Goal: Information Seeking & Learning: Learn about a topic

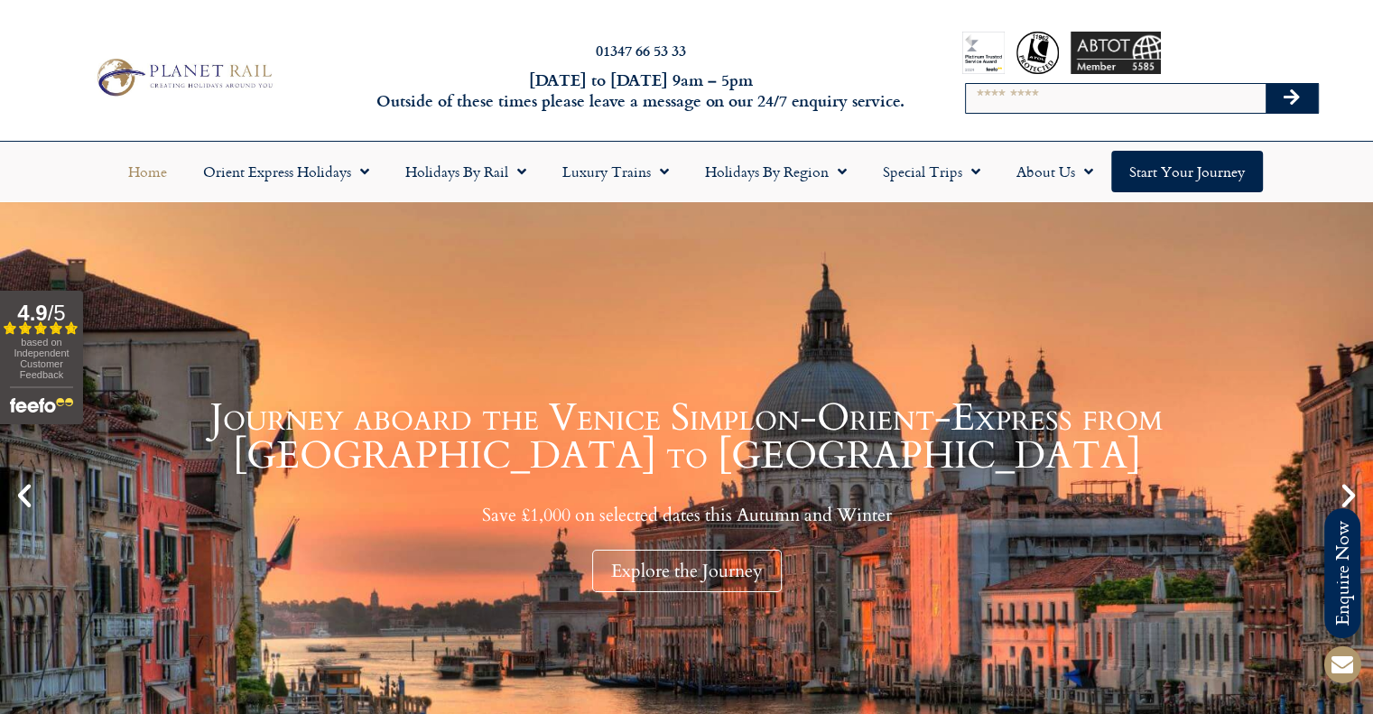
click at [1043, 101] on input "Search" at bounding box center [1116, 98] width 300 height 29
type input "*******"
click at [1266, 84] on button "Search" at bounding box center [1292, 98] width 52 height 29
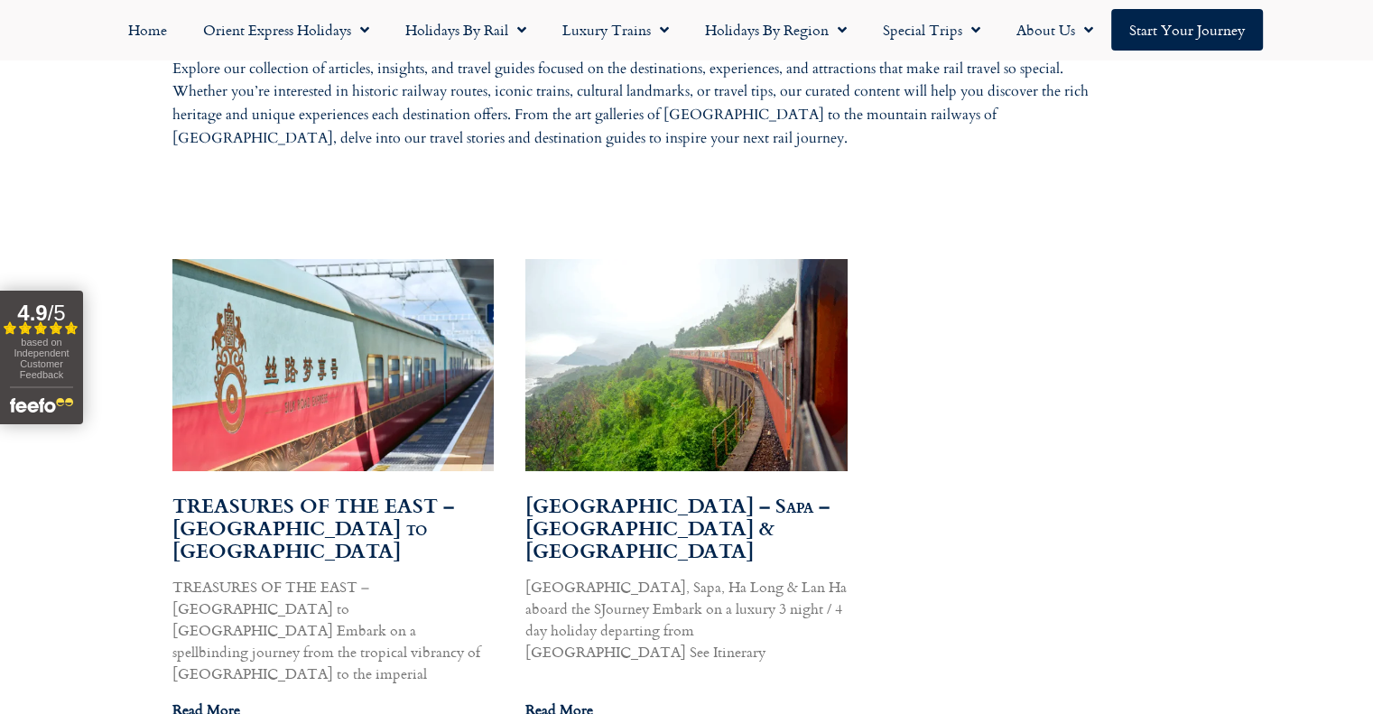
scroll to position [993, 0]
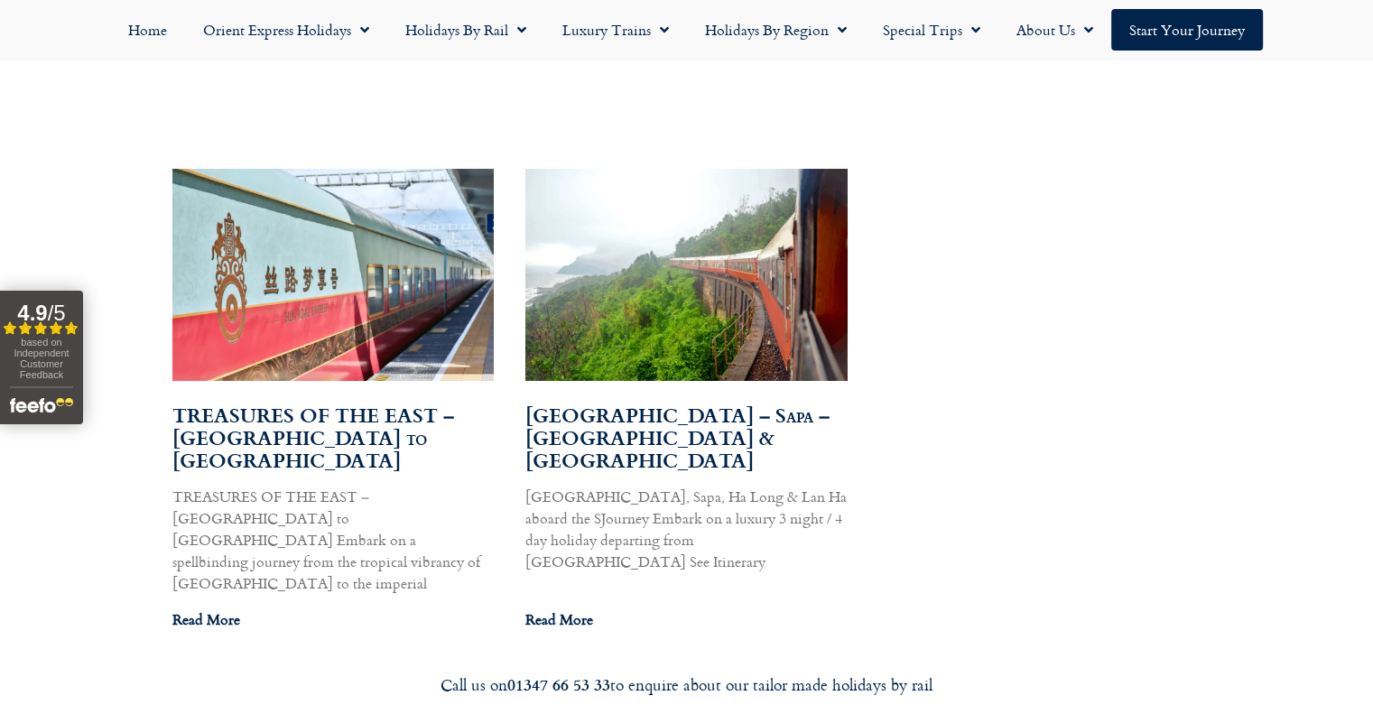
click at [752, 264] on img at bounding box center [686, 274] width 325 height 217
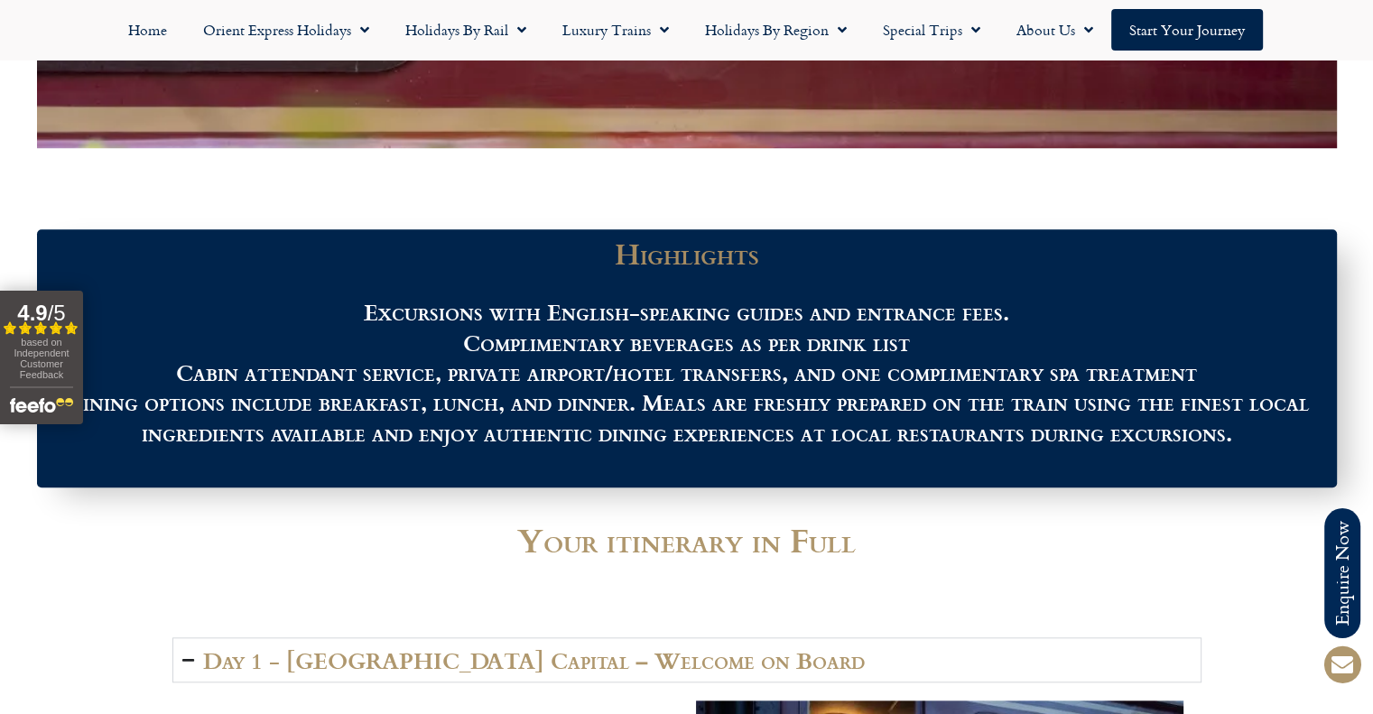
scroll to position [1625, 0]
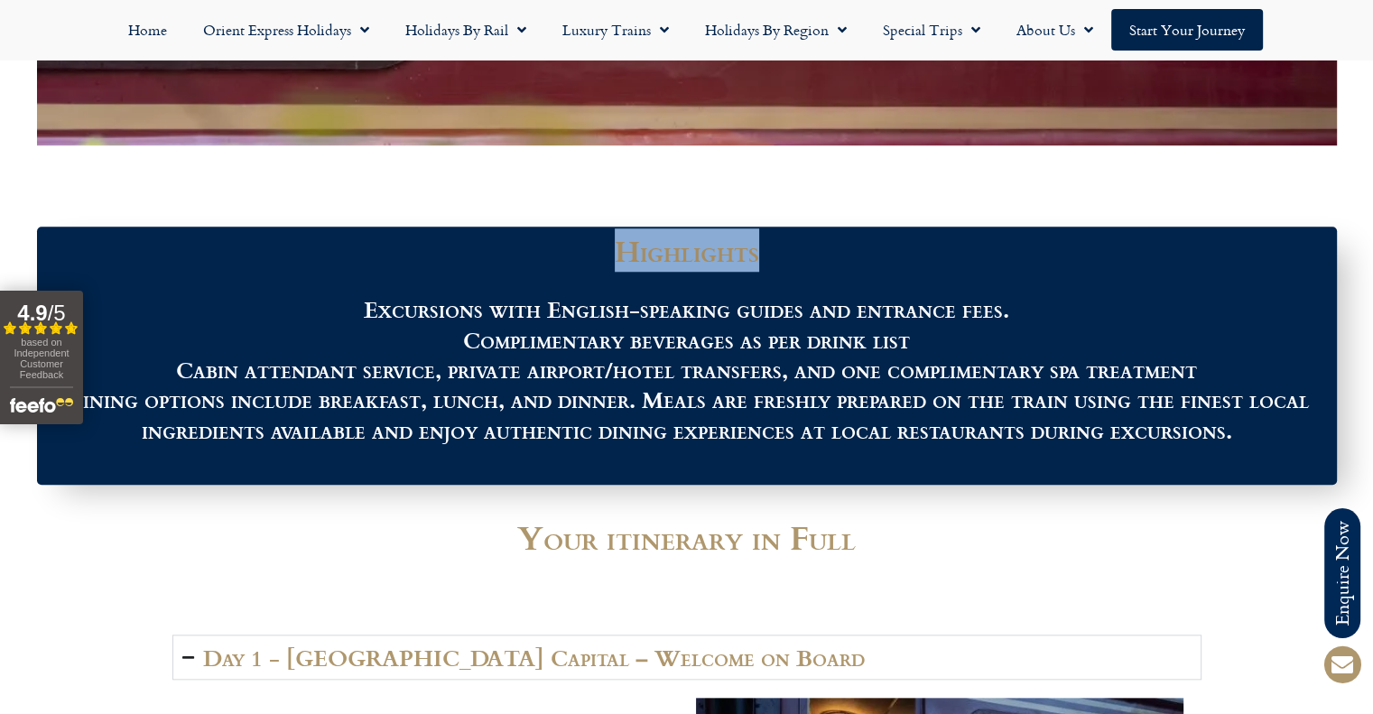
drag, startPoint x: 700, startPoint y: 262, endPoint x: 810, endPoint y: 270, distance: 110.4
click at [810, 270] on div "Highlights Excursions with English-speaking guides and entrance fees. Complimen…" at bounding box center [687, 356] width 1300 height 258
drag, startPoint x: 783, startPoint y: 265, endPoint x: 638, endPoint y: 262, distance: 144.5
click at [650, 262] on h3 "Highlights" at bounding box center [687, 252] width 1282 height 32
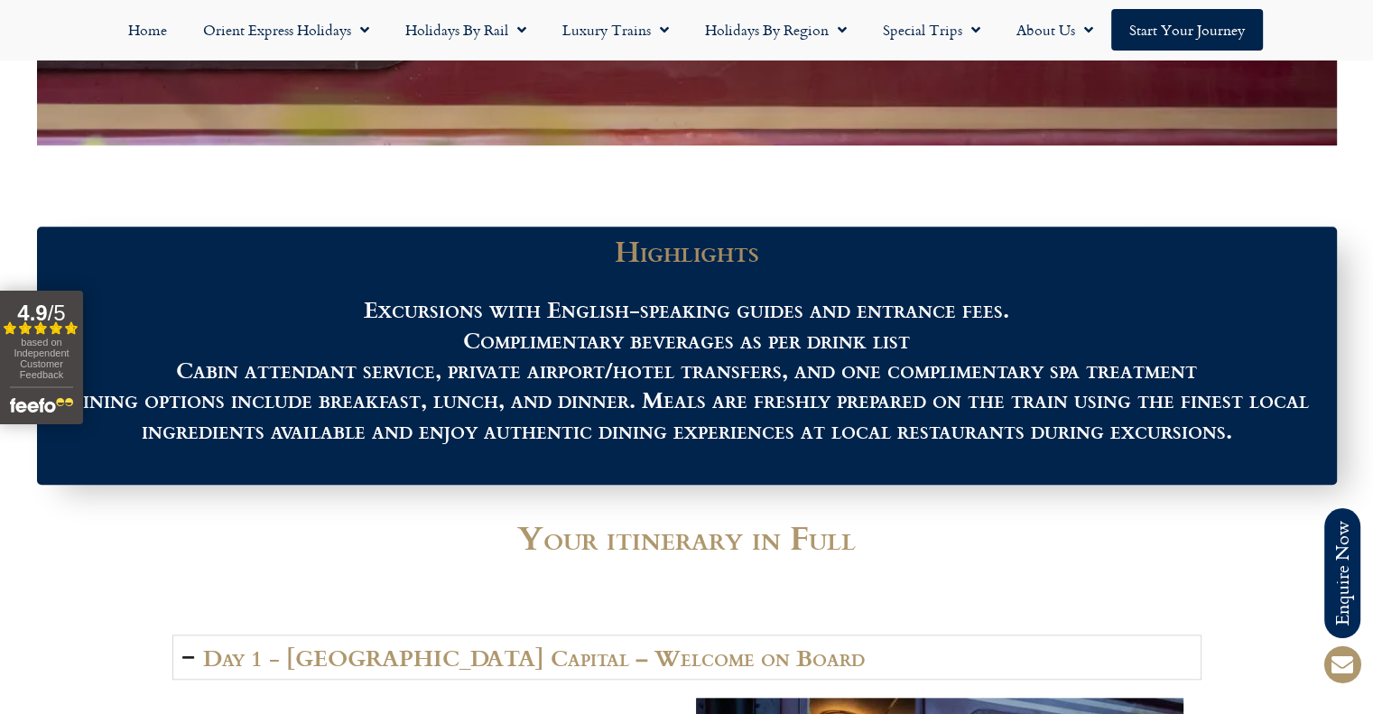
click at [626, 262] on b "Highlights" at bounding box center [687, 249] width 144 height 43
click at [623, 260] on b "Highlights" at bounding box center [687, 249] width 144 height 43
click at [635, 255] on b "Highlights" at bounding box center [687, 249] width 144 height 43
click at [617, 258] on b "Highlights" at bounding box center [687, 249] width 144 height 43
drag, startPoint x: 632, startPoint y: 261, endPoint x: 767, endPoint y: 267, distance: 135.5
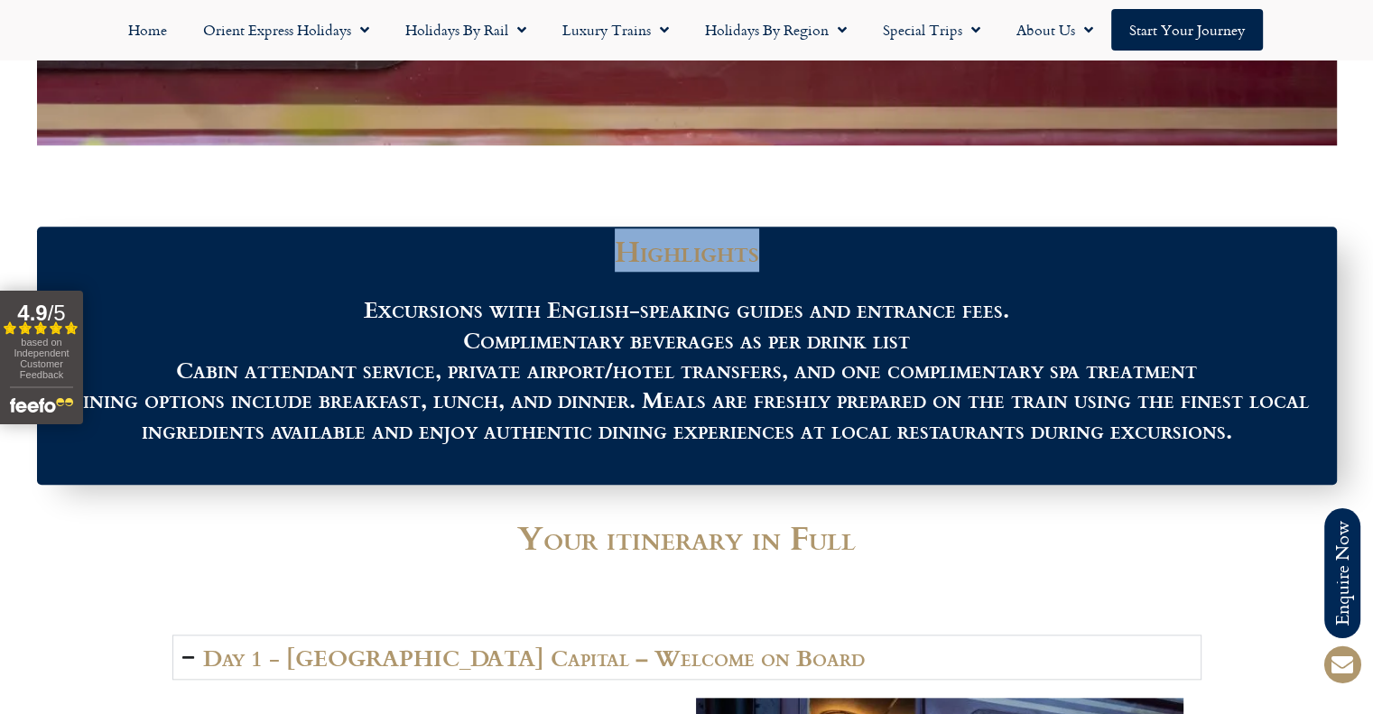
click at [767, 267] on h3 "Highlights" at bounding box center [687, 252] width 1282 height 32
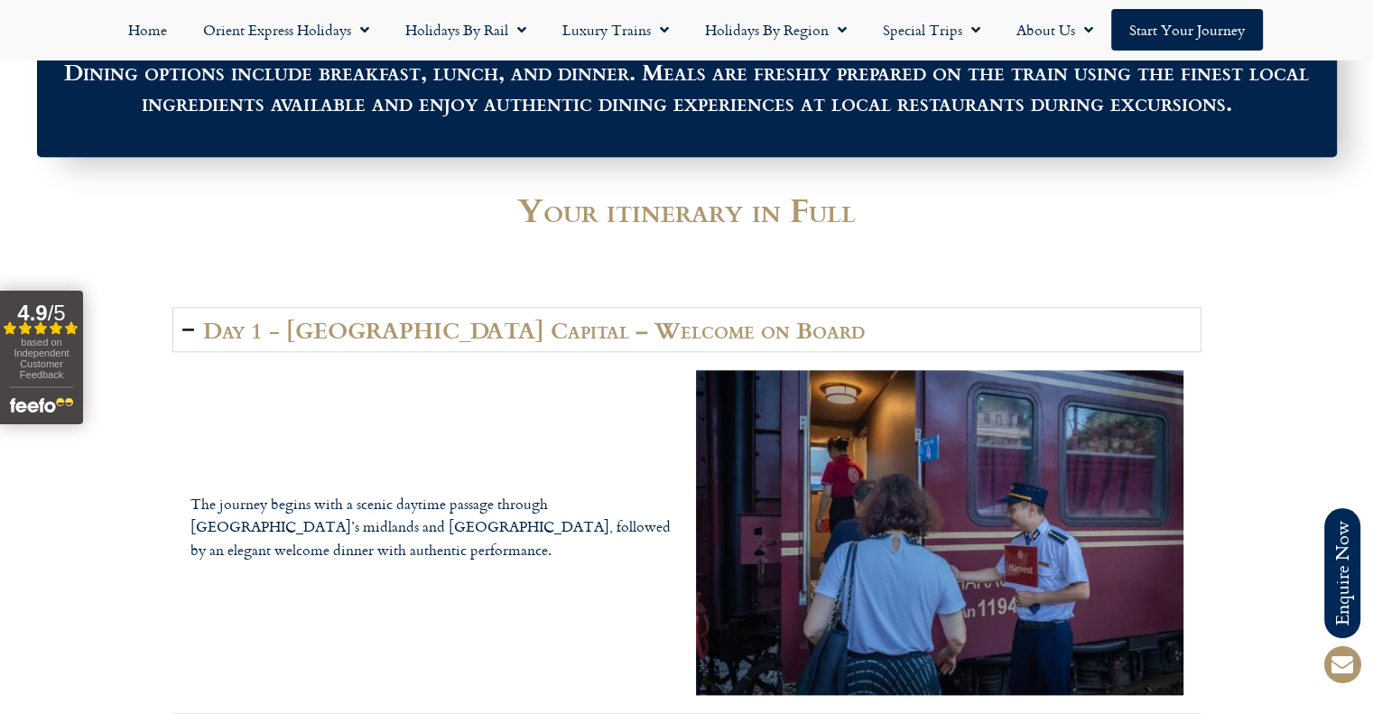
scroll to position [2076, 0]
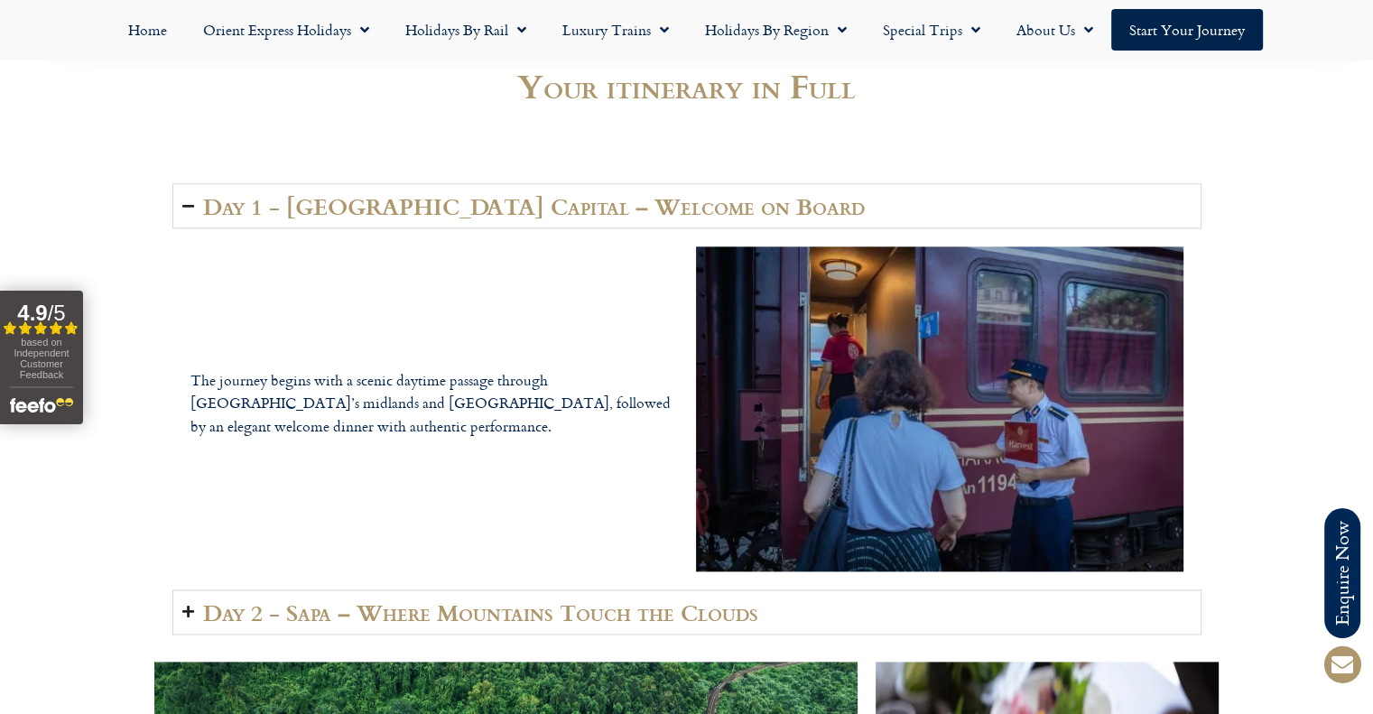
click at [581, 223] on summary "Day 1 - [GEOGRAPHIC_DATA] Capital – Welcome on Board" at bounding box center [686, 205] width 1029 height 45
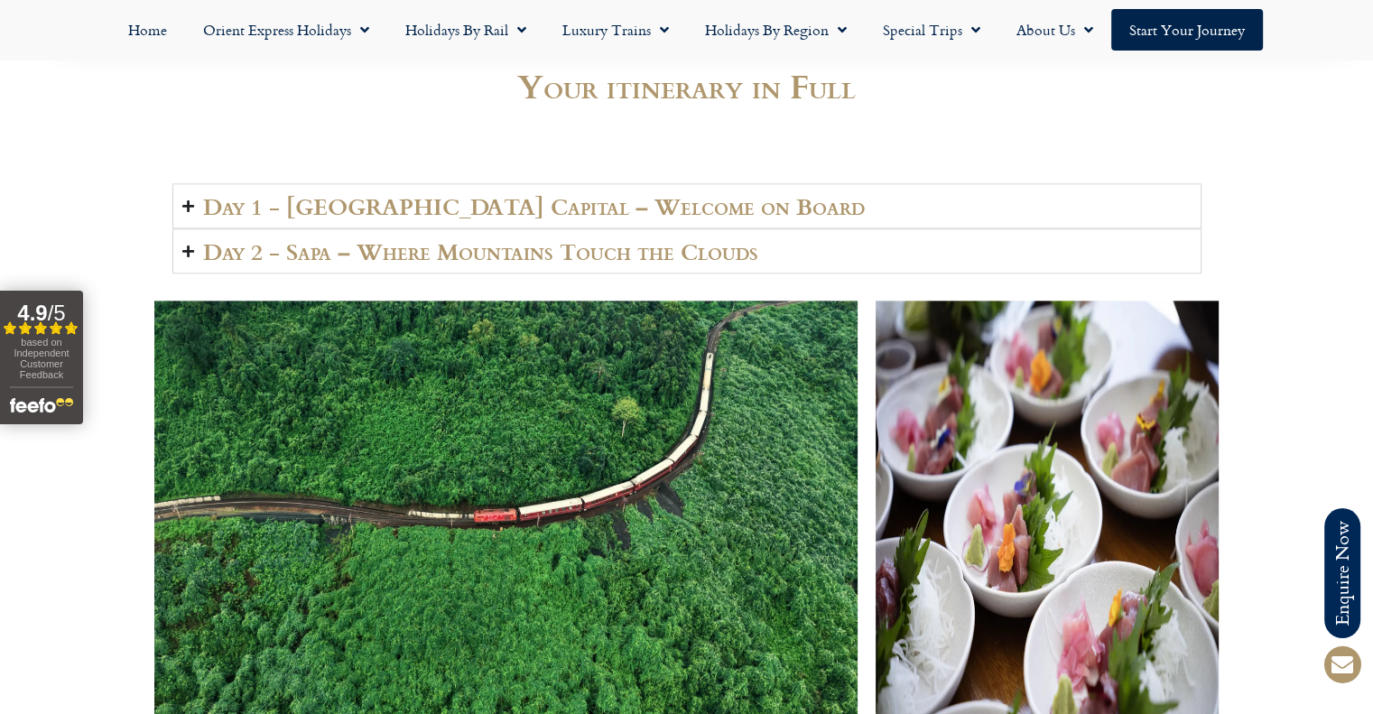
click at [585, 257] on h2 "Day 2 - Sapa – Where Mountains Touch the Clouds" at bounding box center [480, 250] width 555 height 25
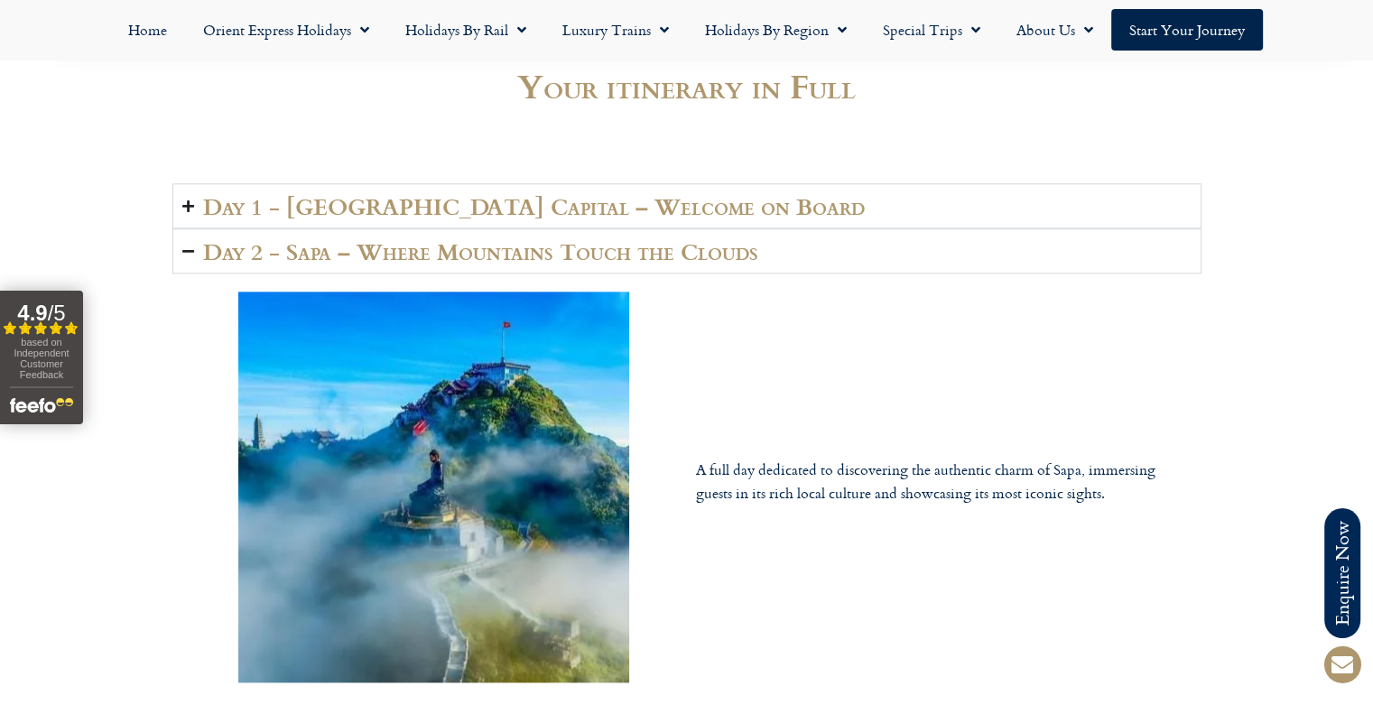
click at [585, 257] on h2 "Day 2 - Sapa – Where Mountains Touch the Clouds" at bounding box center [480, 250] width 555 height 25
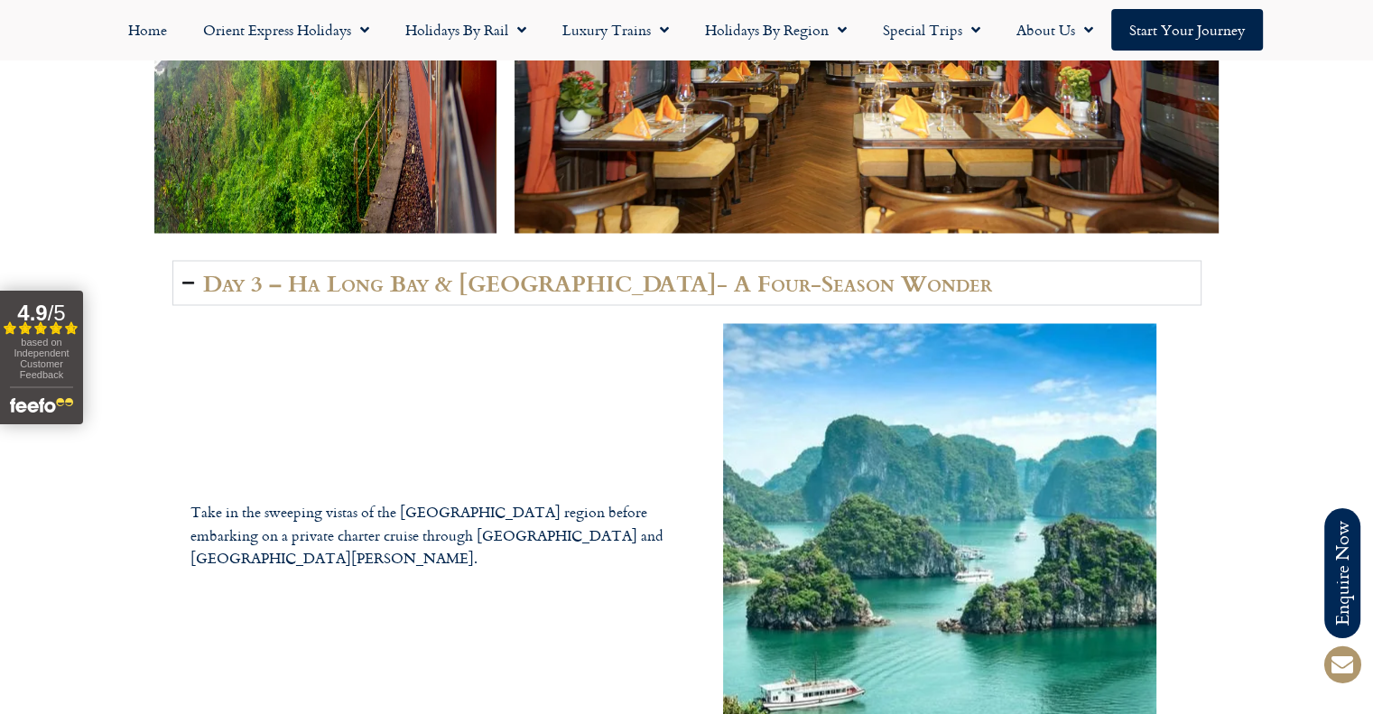
scroll to position [3069, 0]
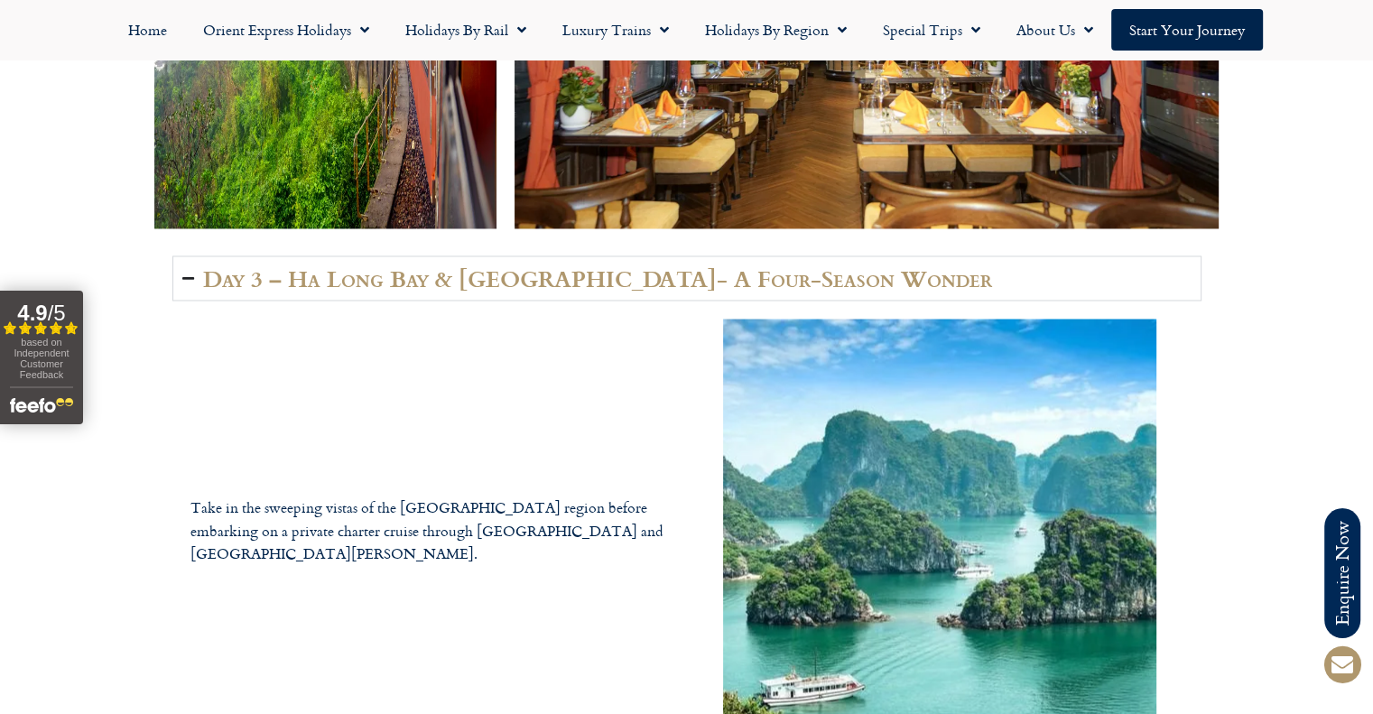
click at [585, 269] on h2 "Day 3 – Ha Long Bay & [GEOGRAPHIC_DATA]- A Four-Season Wonder" at bounding box center [597, 277] width 789 height 25
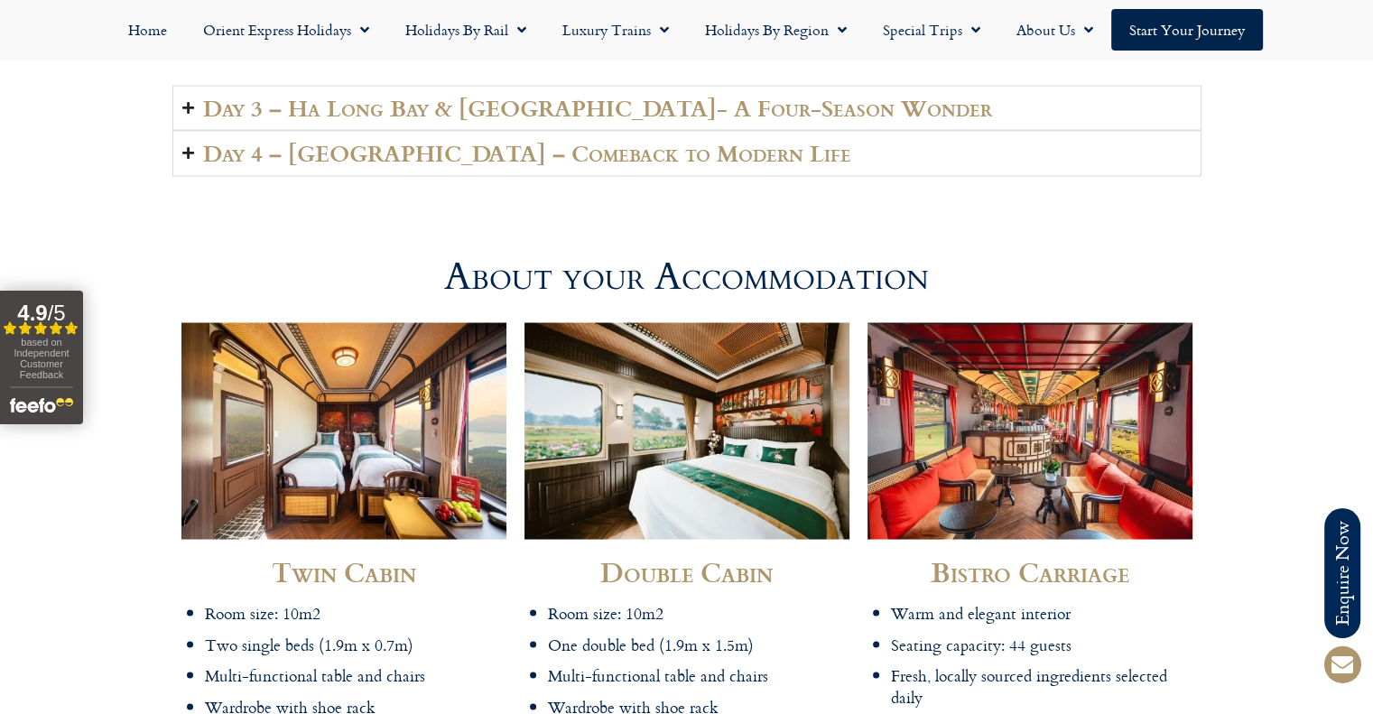
scroll to position [3250, 0]
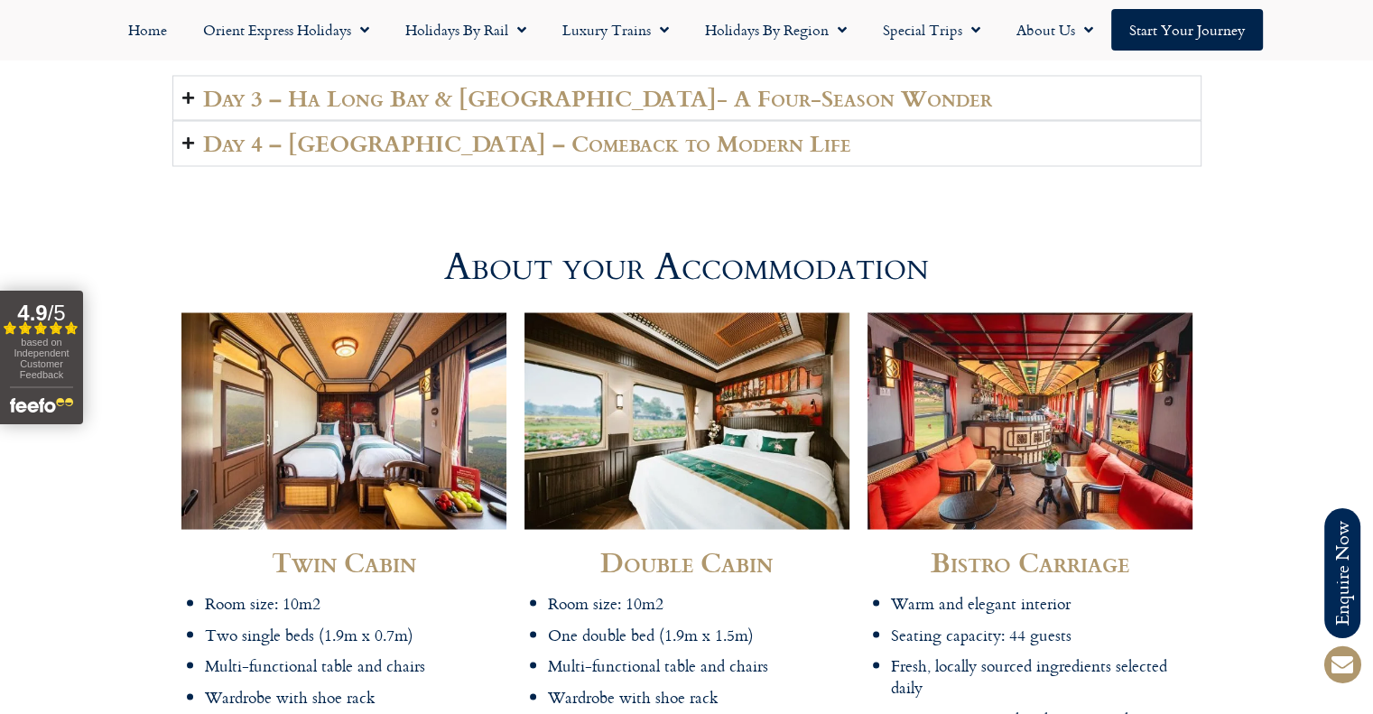
click at [81, 193] on div at bounding box center [686, 206] width 1373 height 63
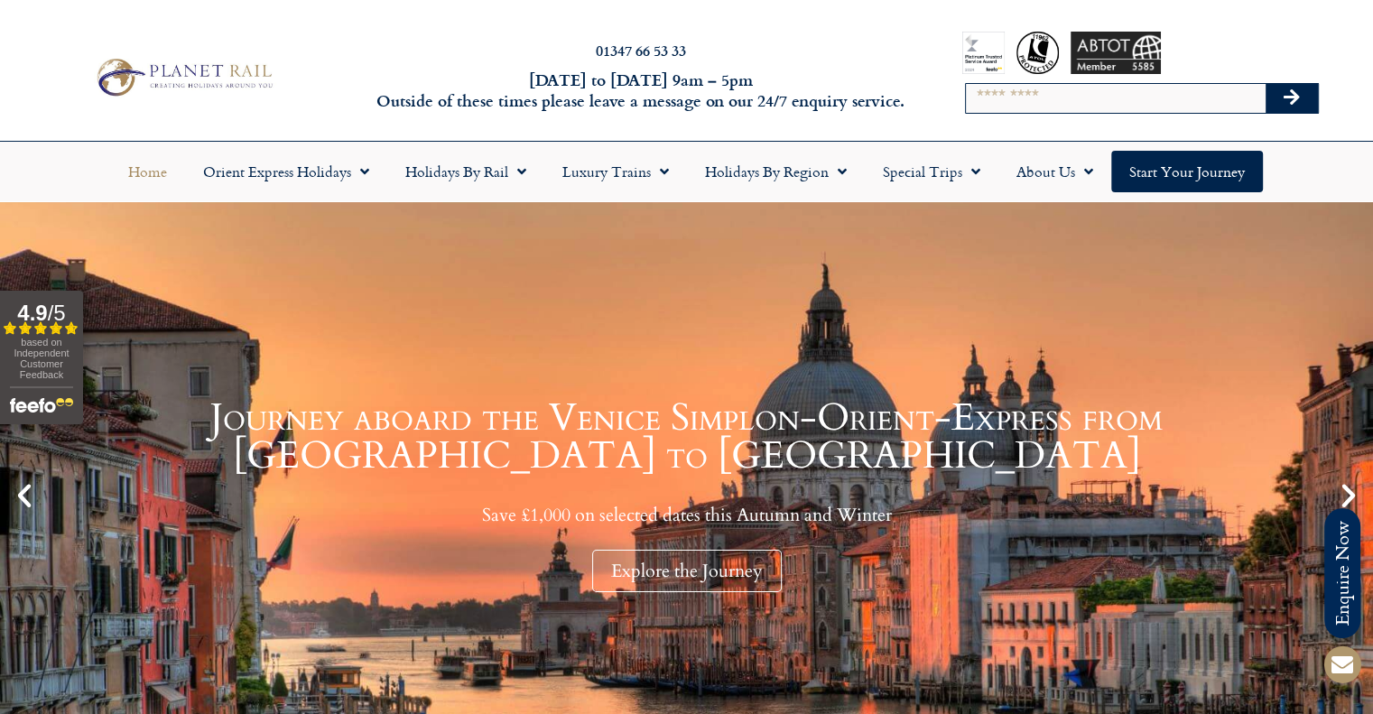
click at [1006, 107] on input "Search" at bounding box center [1116, 98] width 300 height 29
type input "*******"
click at [1266, 84] on button "Search" at bounding box center [1292, 98] width 52 height 29
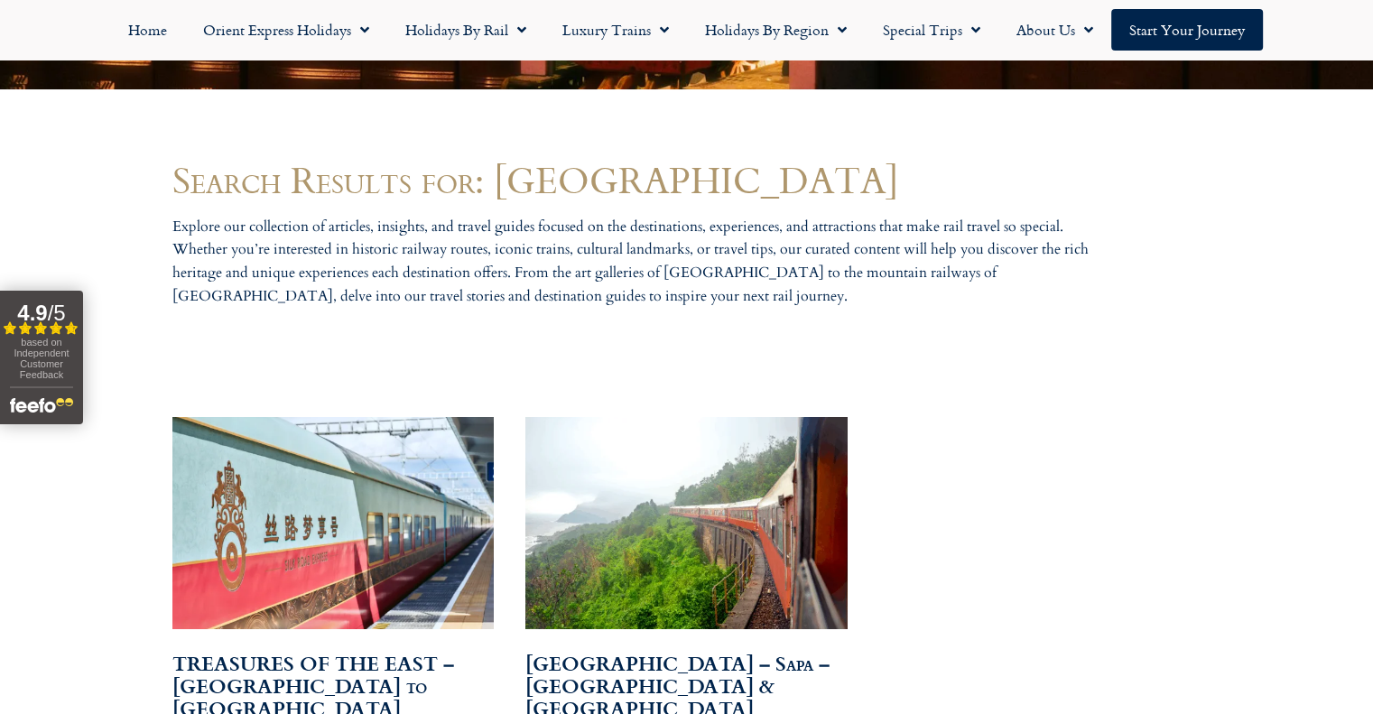
scroll to position [1083, 0]
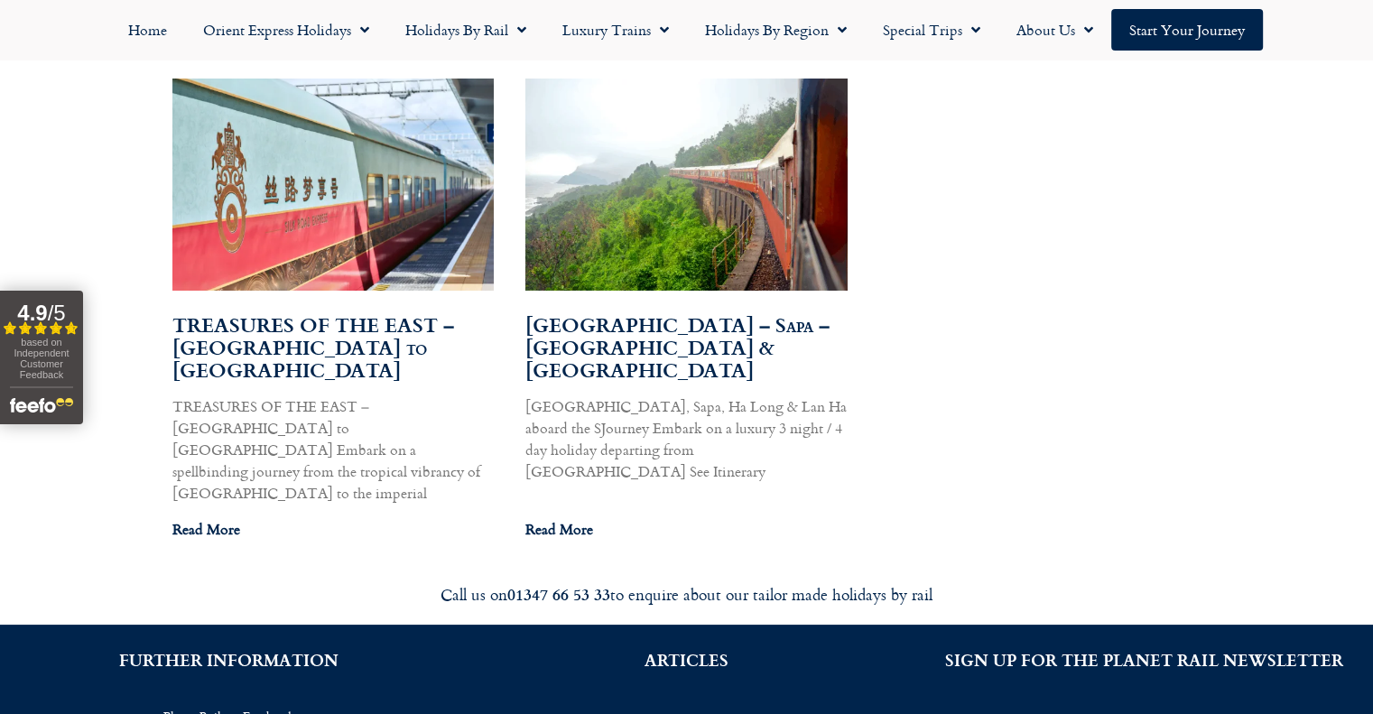
click at [624, 325] on link "Hanoi – Sapa – Ha Long Bay & Lan Ha Bay" at bounding box center [677, 347] width 304 height 75
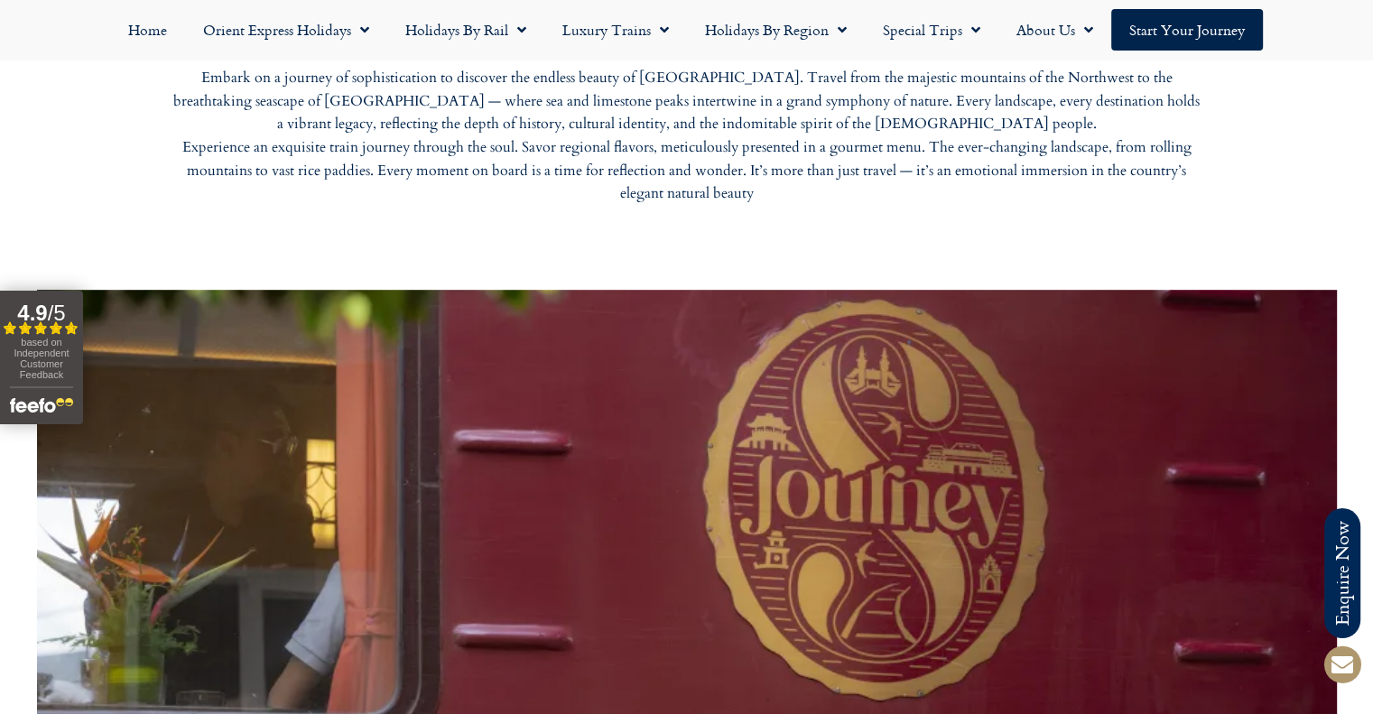
scroll to position [1354, 0]
